Goal: Task Accomplishment & Management: Manage account settings

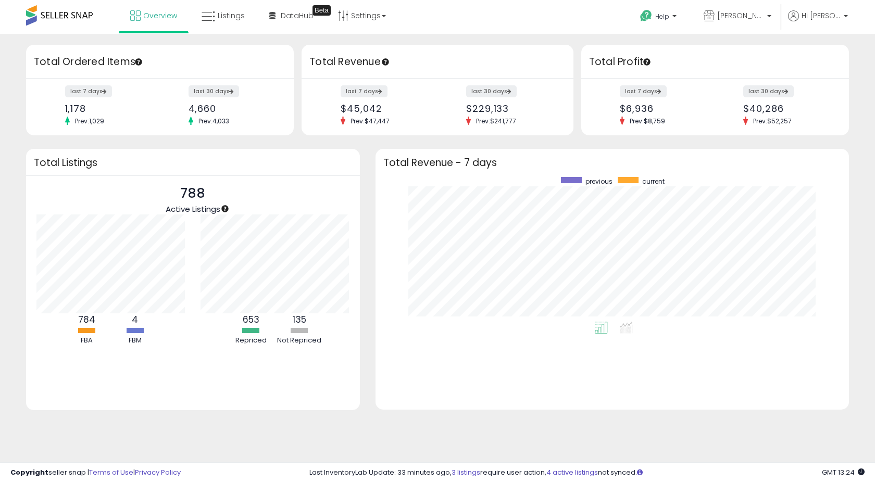
scroll to position [145, 453]
click at [237, 10] on span "Listings" at bounding box center [231, 15] width 27 height 10
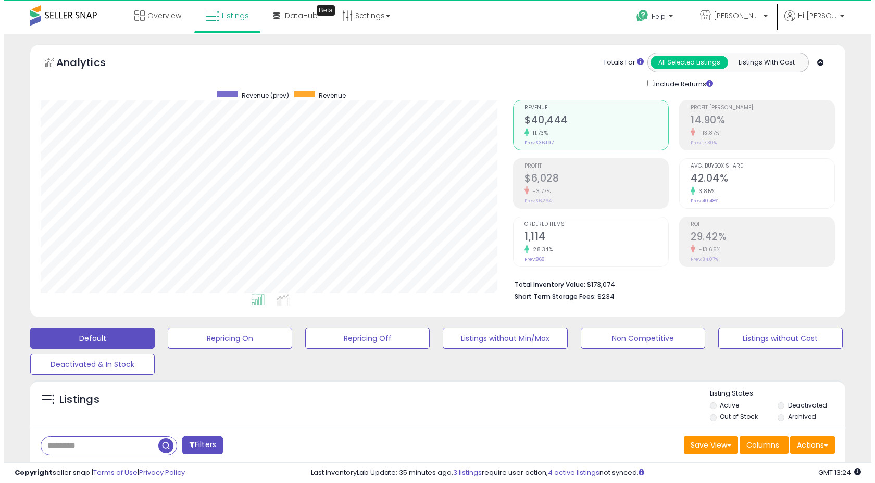
scroll to position [214, 472]
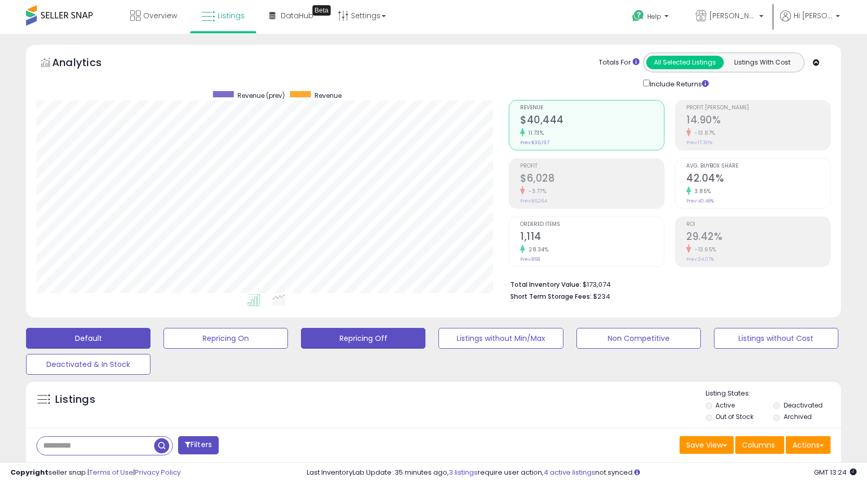
click at [386, 330] on button "Repricing Off" at bounding box center [363, 338] width 124 height 21
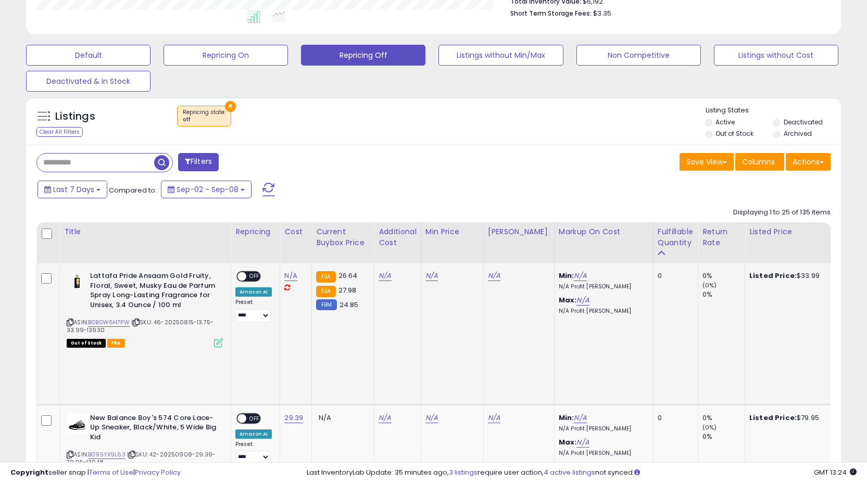
scroll to position [269, 0]
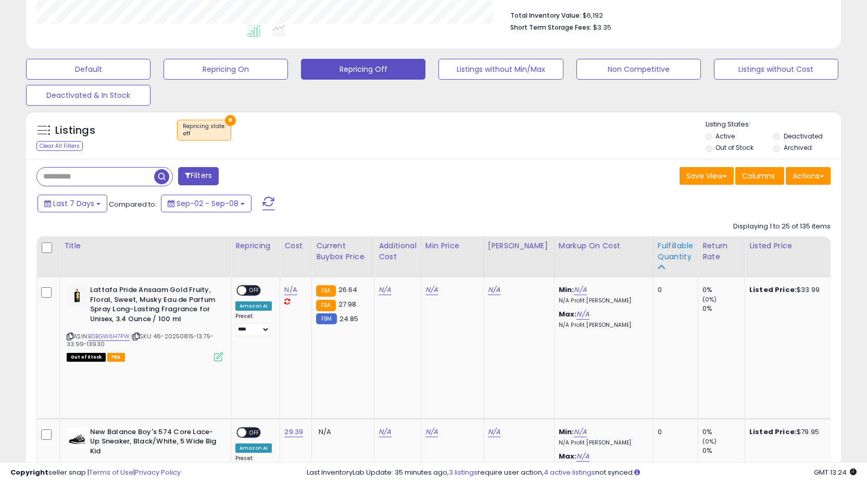
click at [666, 254] on div "Fulfillable Quantity" at bounding box center [676, 252] width 36 height 22
click at [664, 254] on div "Fulfillable Quantity" at bounding box center [676, 252] width 36 height 22
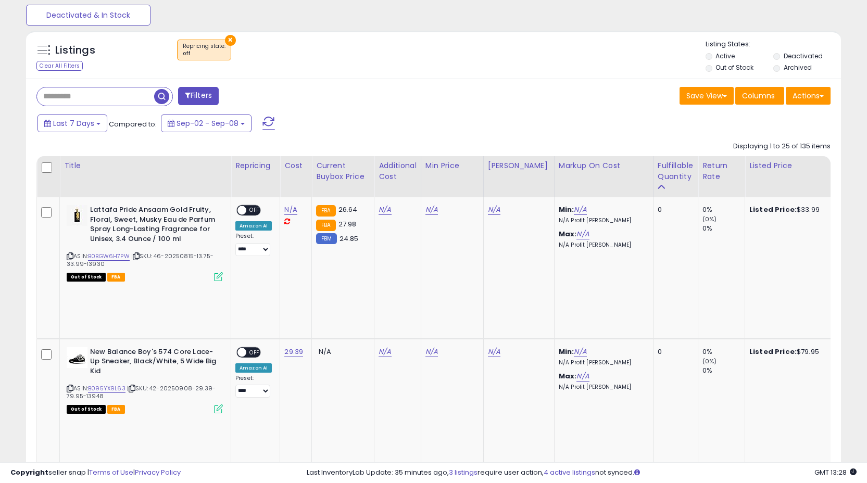
scroll to position [350, 0]
click at [678, 170] on div "Fulfillable Quantity" at bounding box center [676, 171] width 36 height 22
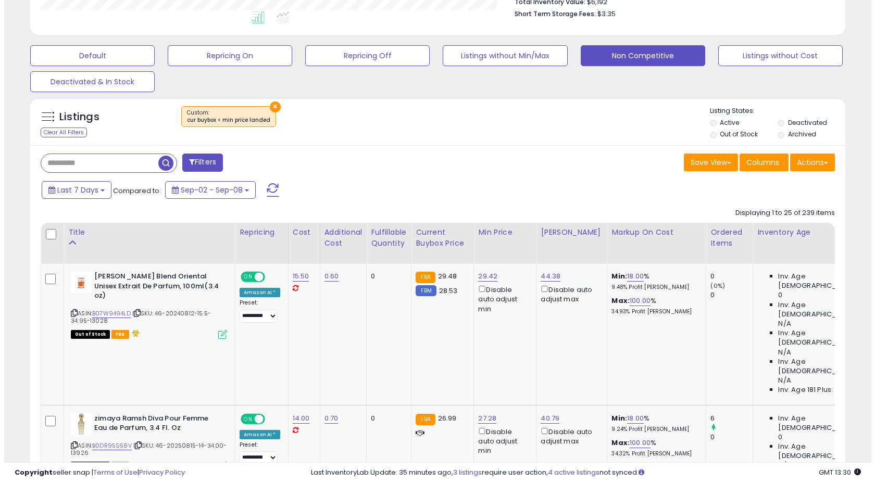
scroll to position [82, 0]
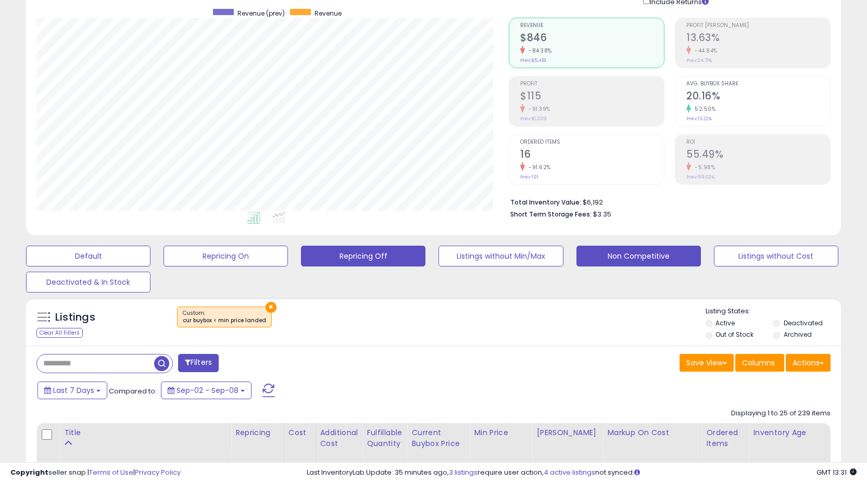
click at [375, 254] on button "Repricing Off" at bounding box center [363, 256] width 124 height 21
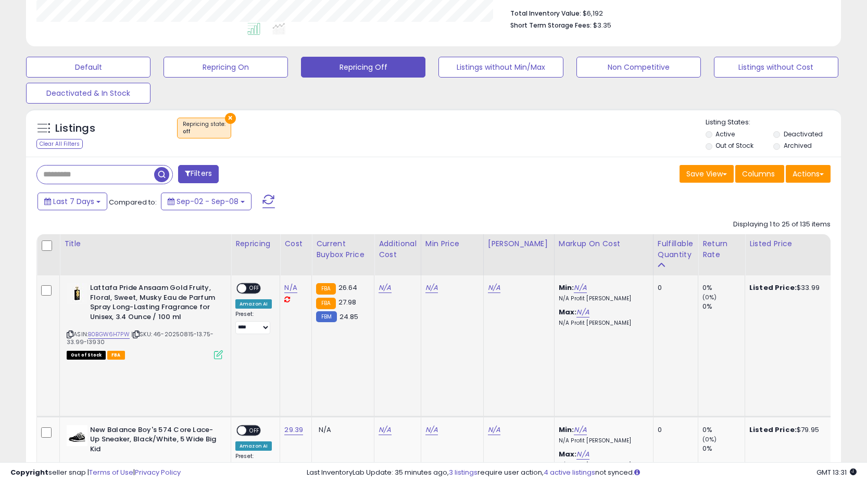
scroll to position [336, 0]
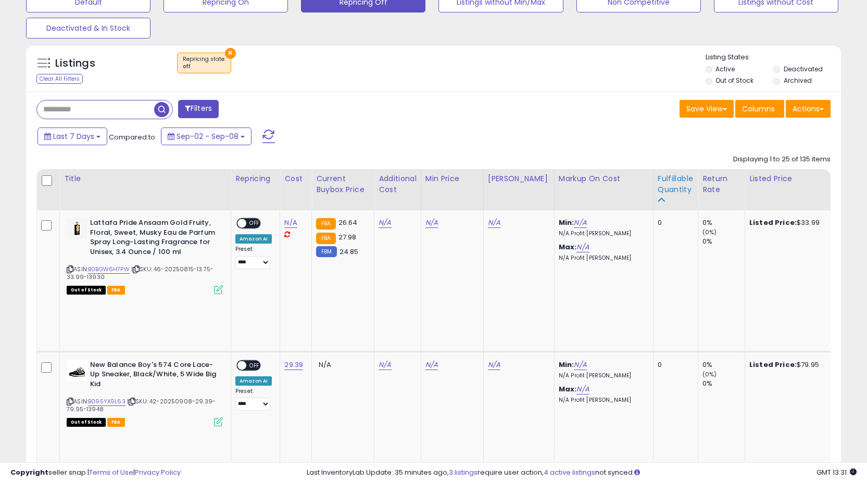
click at [675, 193] on div "Fulfillable Quantity" at bounding box center [676, 184] width 36 height 22
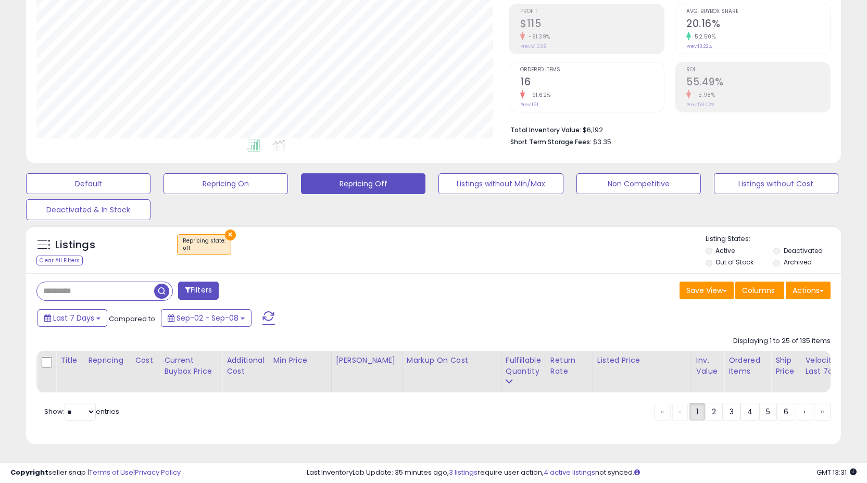
scroll to position [0, 0]
